Goal: Transaction & Acquisition: Purchase product/service

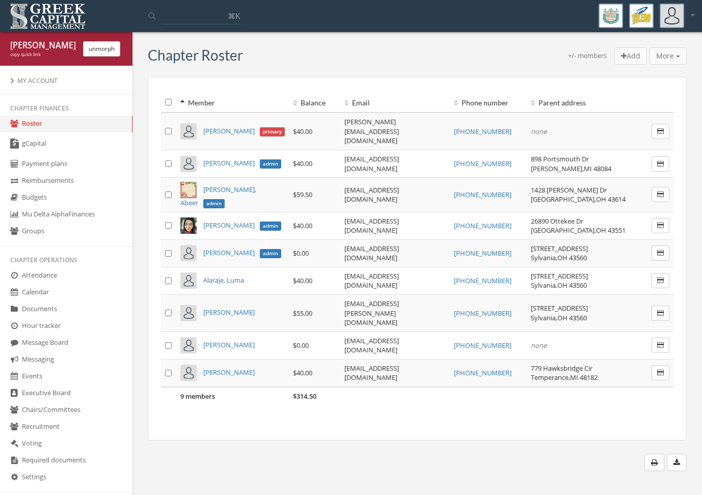
click at [55, 85] on li "My Account" at bounding box center [66, 80] width 132 height 15
click at [50, 83] on div "My Account" at bounding box center [66, 80] width 112 height 9
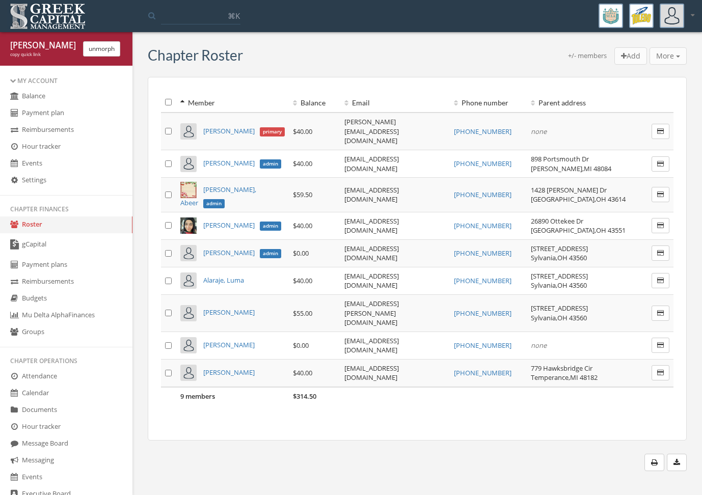
click at [50, 96] on link "Balance" at bounding box center [66, 96] width 132 height 17
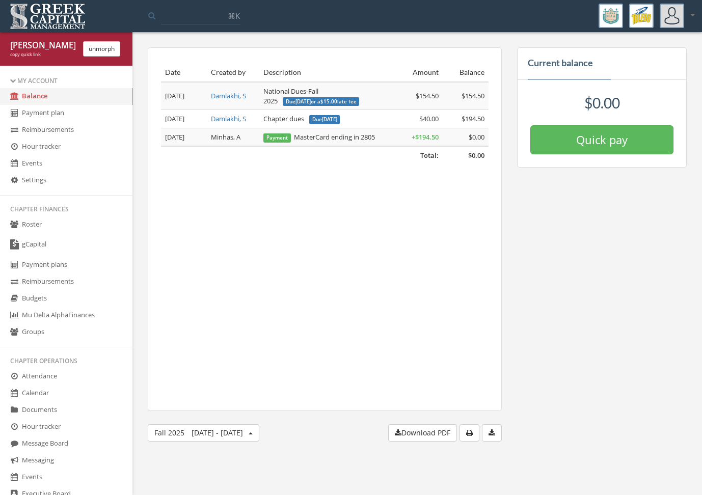
click at [540, 126] on button "Quick pay" at bounding box center [601, 139] width 143 height 29
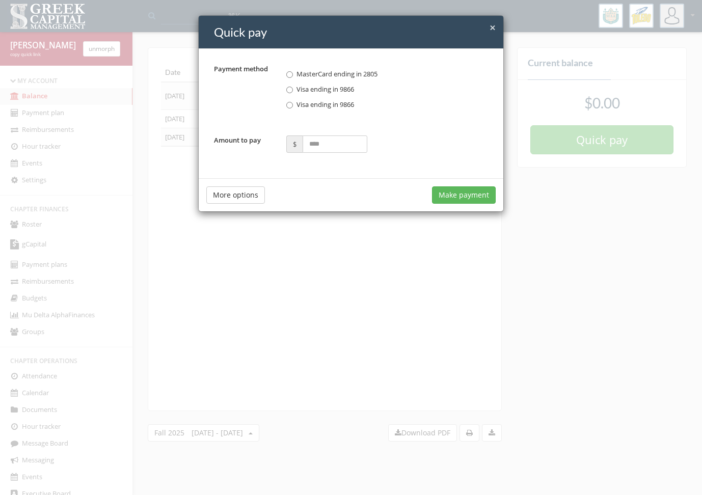
click at [227, 201] on button "More options" at bounding box center [235, 194] width 59 height 17
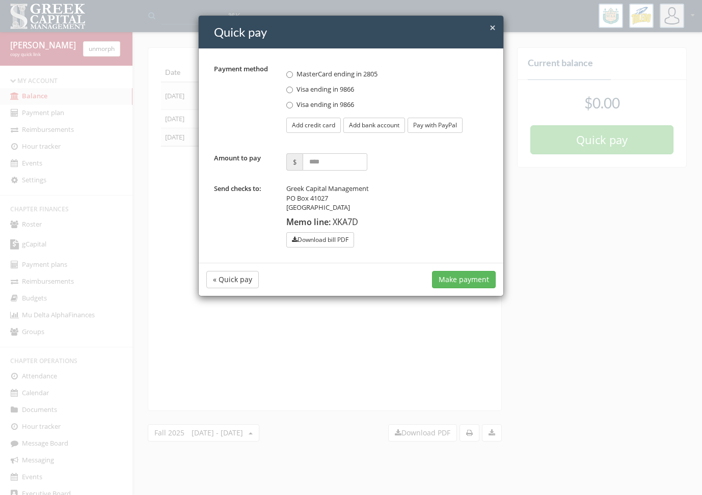
click at [122, 44] on div "× Close Quick pay Payment method MasterCard ending in 2805 Visa ending in 9866 …" at bounding box center [351, 247] width 702 height 495
click at [122, 44] on div "unmorph" at bounding box center [101, 48] width 52 height 15
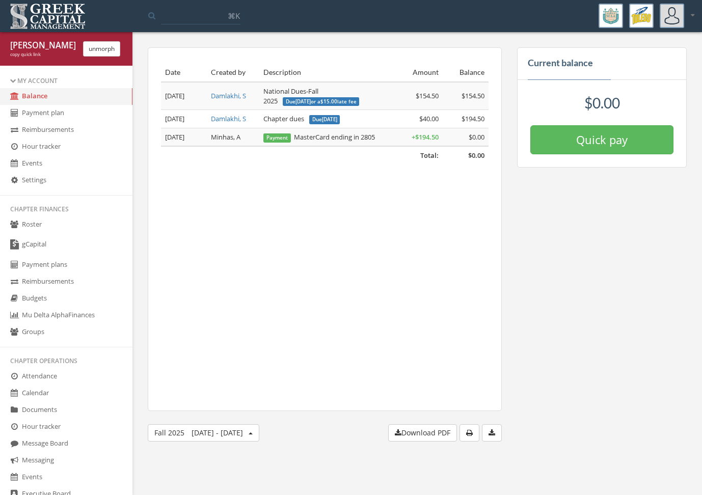
click at [106, 48] on button "unmorph" at bounding box center [101, 48] width 37 height 15
